Goal: Task Accomplishment & Management: Use online tool/utility

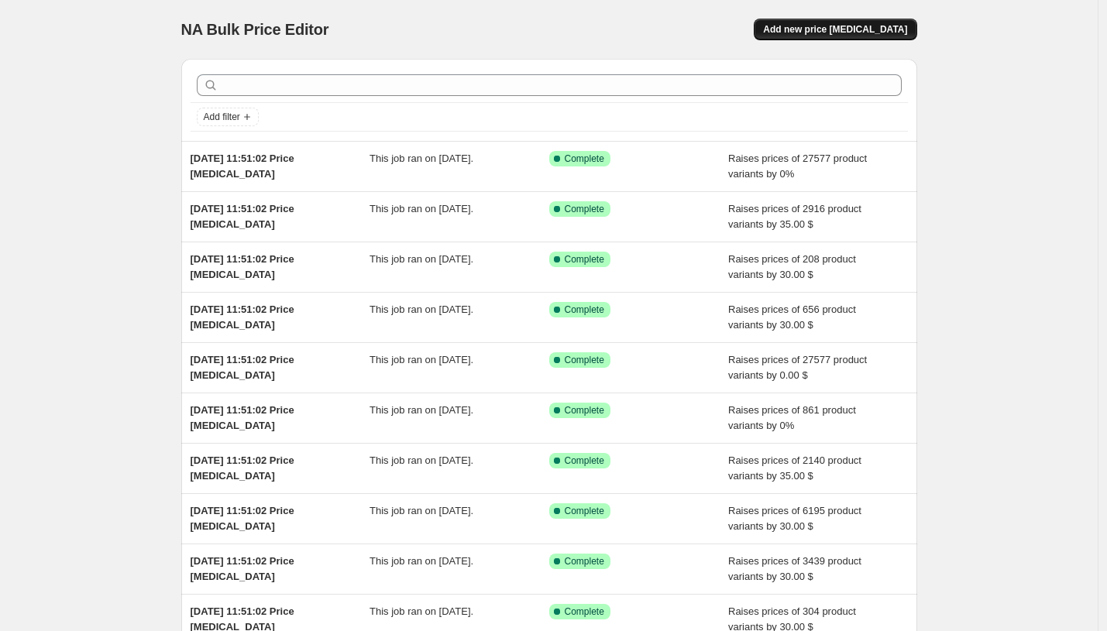
click at [820, 29] on span "Add new price [MEDICAL_DATA]" at bounding box center [835, 29] width 144 height 12
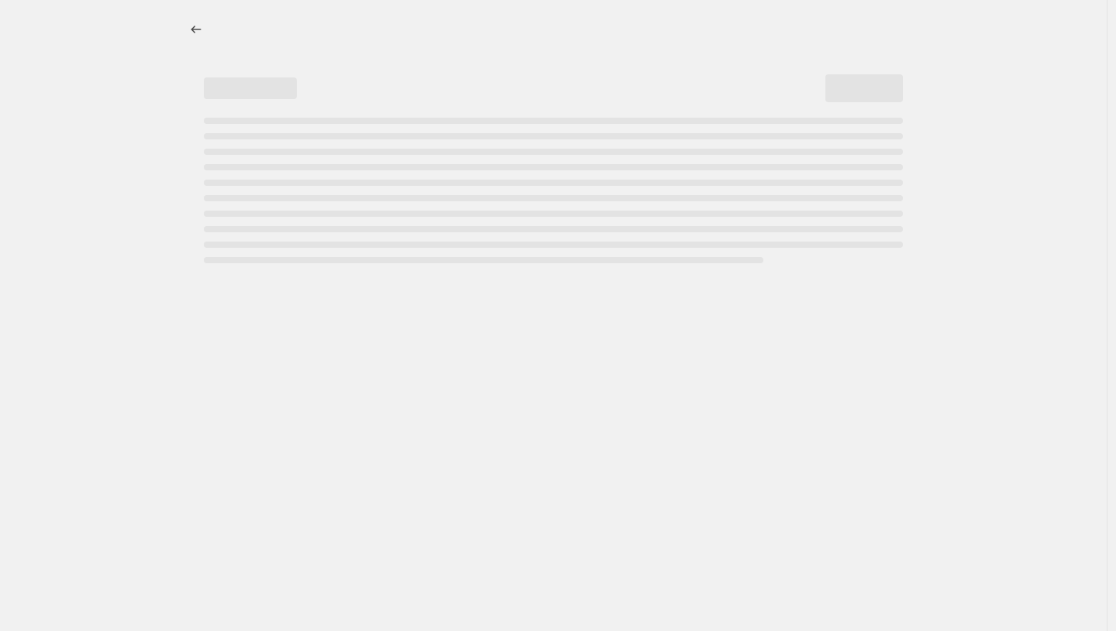
select select "percentage"
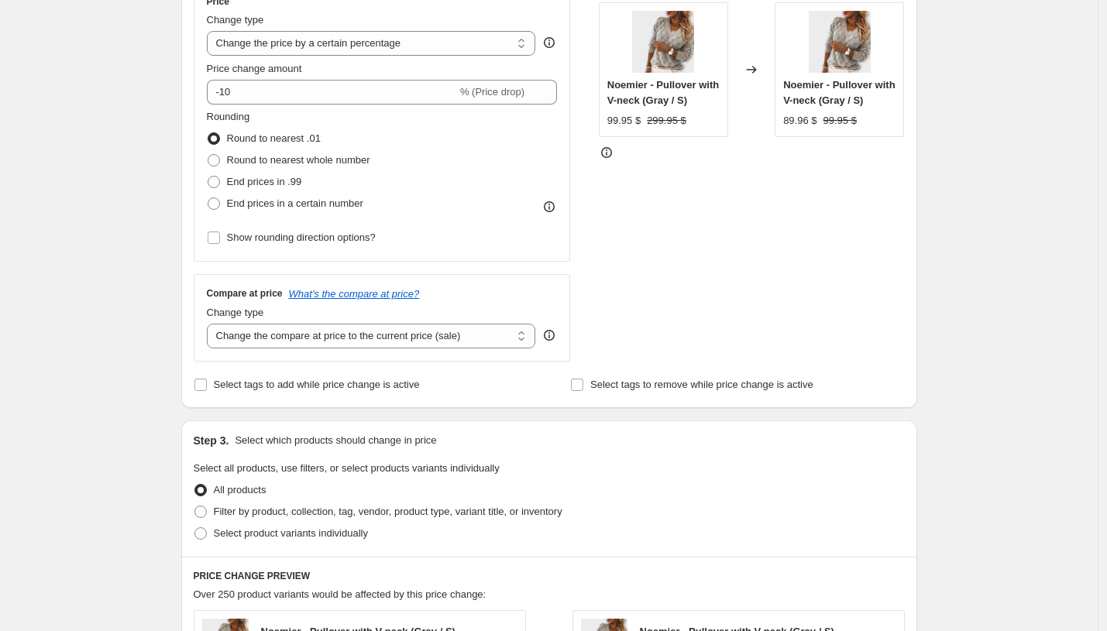
scroll to position [562, 0]
